Goal: Find contact information: Find contact information

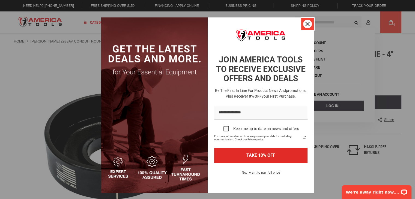
click at [306, 22] on icon "close icon" at bounding box center [307, 24] width 4 height 4
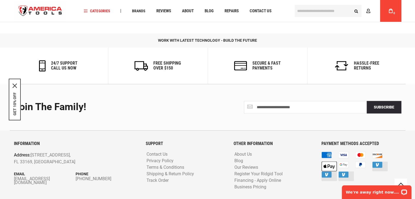
scroll to position [657, 0]
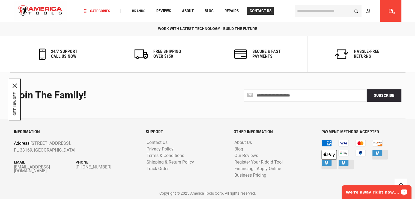
click at [250, 9] on span "Contact Us" at bounding box center [260, 11] width 22 height 4
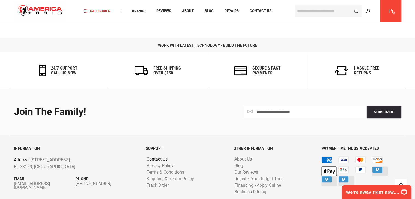
click at [162, 157] on link "Contact Us" at bounding box center [157, 159] width 24 height 5
drag, startPoint x: 51, startPoint y: 167, endPoint x: 57, endPoint y: 180, distance: 14.9
click at [57, 180] on div "INFORMATION Address: [STREET_ADDRESS] Email [EMAIL_ADDRESS][DOMAIN_NAME] Phone …" at bounding box center [76, 175] width 132 height 58
